Goal: Transaction & Acquisition: Purchase product/service

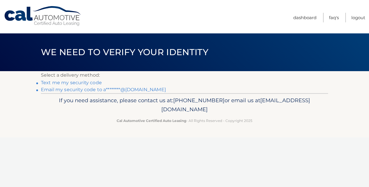
click at [69, 87] on link "Email my security code to a********@gmail.com" at bounding box center [103, 90] width 125 height 6
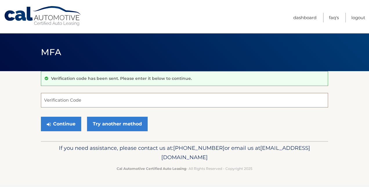
click at [44, 100] on input "Verification Code" at bounding box center [184, 100] width 287 height 15
paste input "178456"
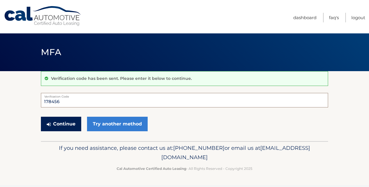
type input "178456"
click at [58, 123] on button "Continue" at bounding box center [61, 124] width 40 height 15
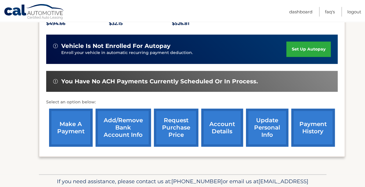
scroll to position [145, 0]
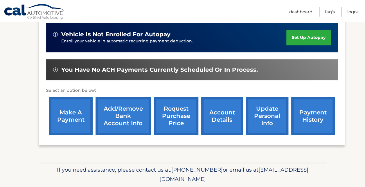
click at [71, 114] on link "make a payment" at bounding box center [71, 116] width 44 height 38
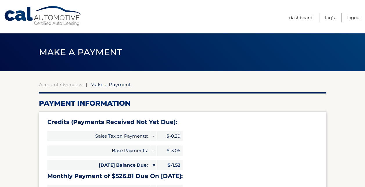
select select "NmNiY2EwNWUtZWZlYS00MTExLThlYmMtOTRjZDU1ZmMxMDNh"
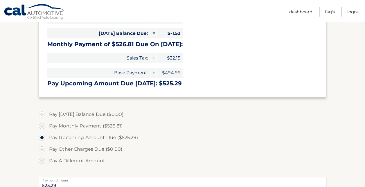
scroll to position [145, 0]
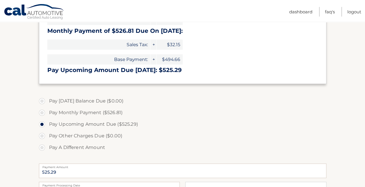
click at [41, 145] on label "Pay A Different Amount" at bounding box center [182, 148] width 287 height 12
click at [41, 145] on input "Pay A Different Amount" at bounding box center [44, 146] width 6 height 9
radio input "true"
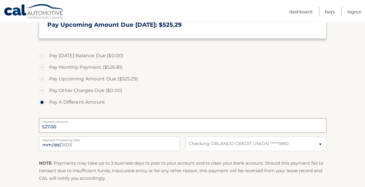
scroll to position [203, 0]
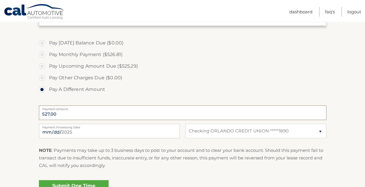
type input "527.00"
click at [70, 130] on input "2025-10-02" at bounding box center [109, 131] width 141 height 15
type input "2025-10-03"
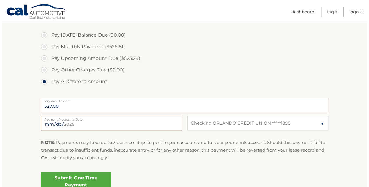
scroll to position [232, 0]
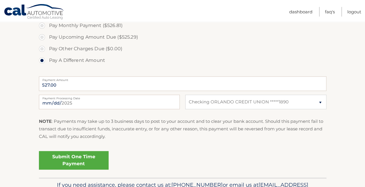
click at [63, 156] on link "Submit One Time Payment" at bounding box center [74, 160] width 70 height 19
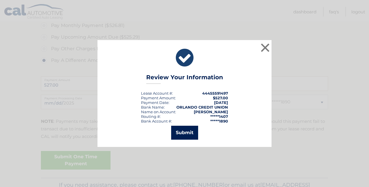
click at [180, 131] on button "Submit" at bounding box center [184, 133] width 27 height 14
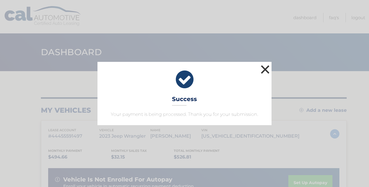
click at [264, 67] on button "×" at bounding box center [265, 70] width 12 height 12
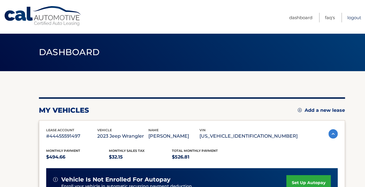
click at [350, 16] on link "Logout" at bounding box center [354, 18] width 14 height 10
